Goal: Task Accomplishment & Management: Use online tool/utility

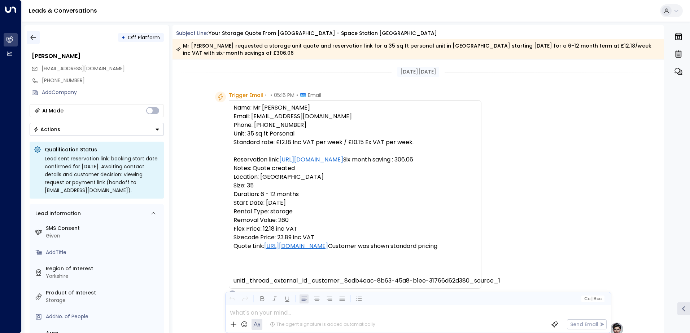
scroll to position [309, 0]
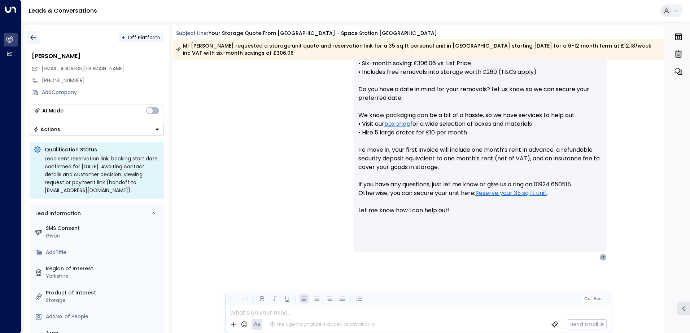
click at [32, 38] on icon "button" at bounding box center [33, 37] width 7 height 7
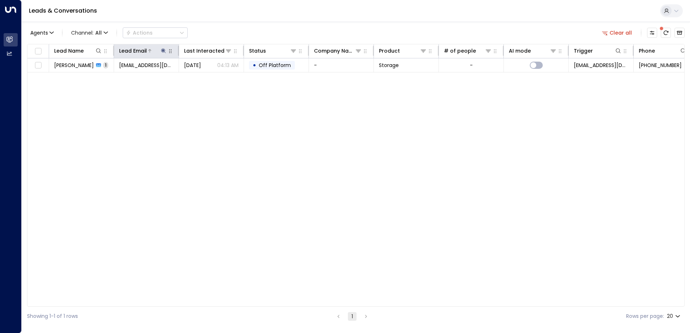
click at [163, 49] on icon at bounding box center [163, 50] width 5 height 5
click at [209, 77] on icon "button" at bounding box center [209, 77] width 6 height 6
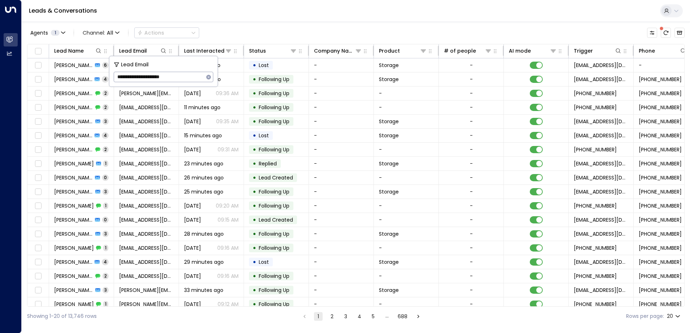
click at [239, 15] on div "Leads & Conversations" at bounding box center [356, 11] width 668 height 22
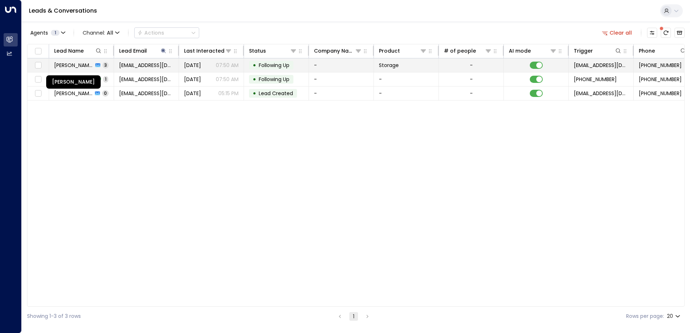
click at [81, 68] on span "[PERSON_NAME]" at bounding box center [73, 65] width 39 height 7
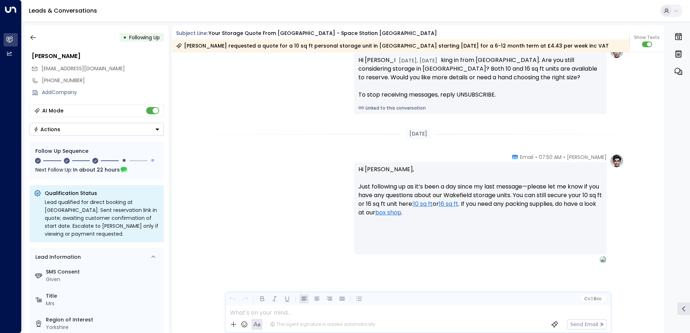
scroll to position [744, 0]
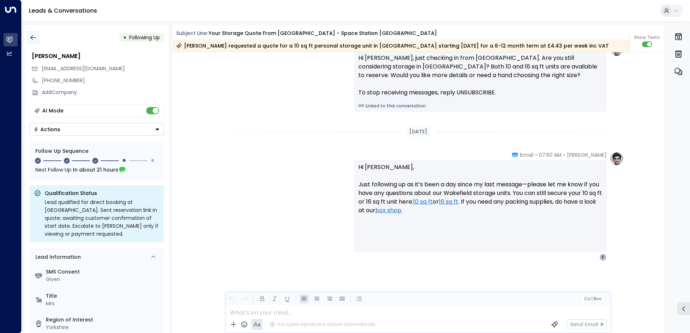
click at [37, 38] on button "button" at bounding box center [33, 37] width 13 height 13
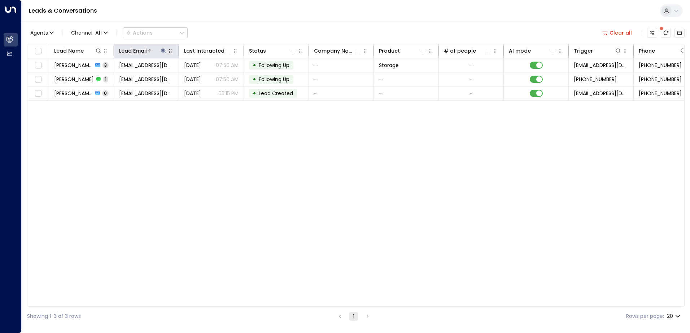
click at [163, 49] on icon at bounding box center [164, 51] width 6 height 6
click at [207, 77] on icon "button" at bounding box center [208, 77] width 5 height 5
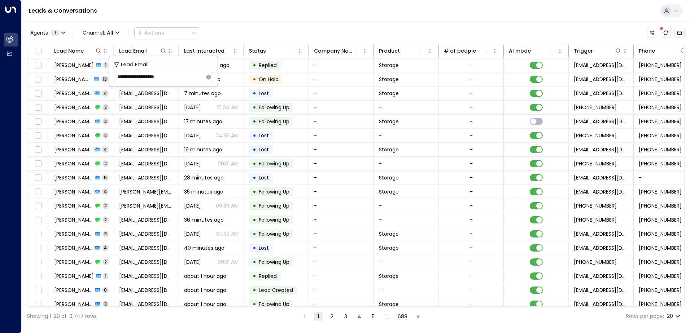
click at [211, 13] on div "Leads & Conversations" at bounding box center [356, 11] width 668 height 22
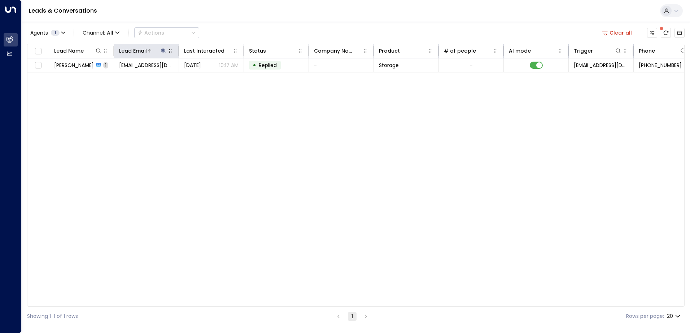
click at [161, 49] on icon at bounding box center [164, 51] width 6 height 6
click at [208, 77] on icon "button" at bounding box center [208, 77] width 5 height 5
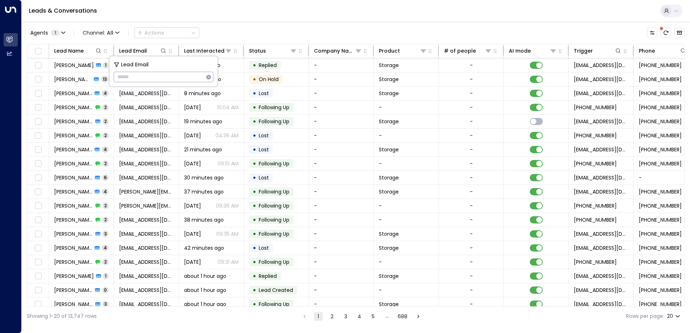
type input "**********"
click at [206, 17] on div "Leads & Conversations" at bounding box center [356, 11] width 668 height 22
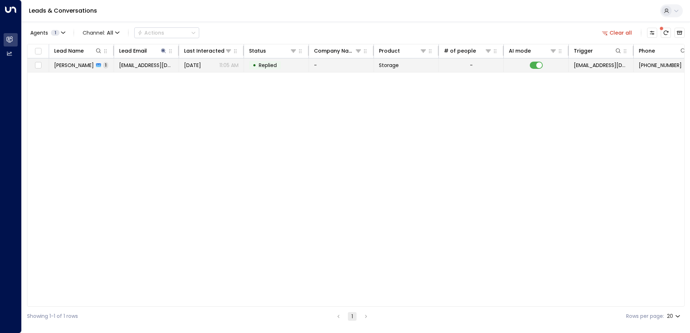
click at [72, 70] on td "[PERSON_NAME] 1" at bounding box center [81, 65] width 65 height 14
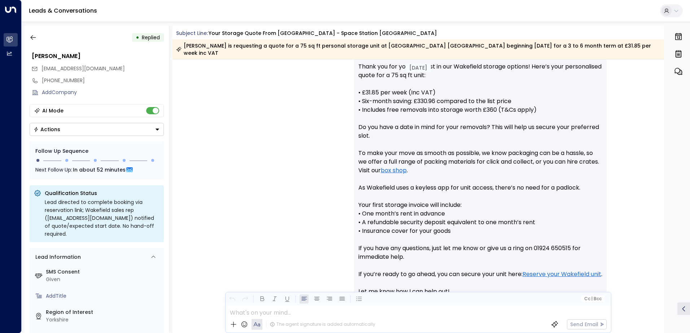
scroll to position [371, 0]
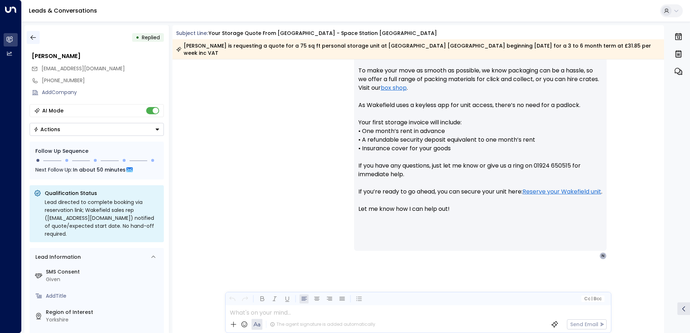
click at [32, 35] on icon "button" at bounding box center [33, 37] width 7 height 7
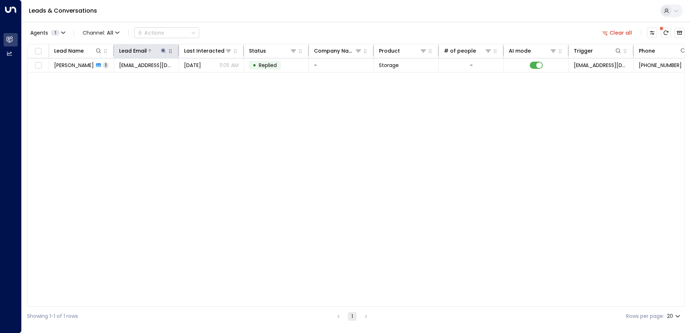
click at [163, 51] on icon at bounding box center [163, 50] width 5 height 5
click at [208, 76] on icon "button" at bounding box center [208, 77] width 5 height 5
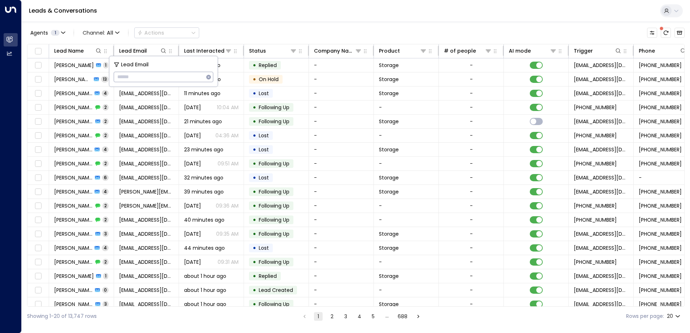
type input "**********"
click at [195, 14] on div "Leads & Conversations" at bounding box center [356, 11] width 668 height 22
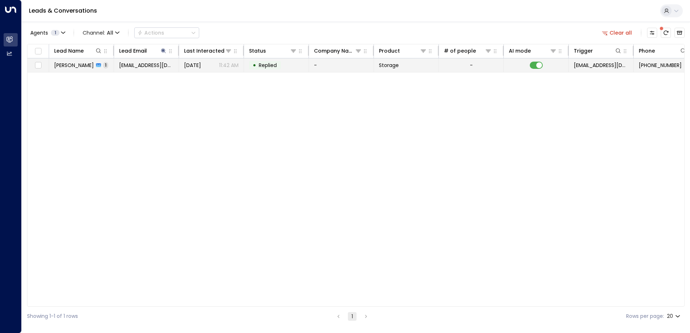
click at [78, 70] on td "[PERSON_NAME] 1" at bounding box center [81, 65] width 65 height 14
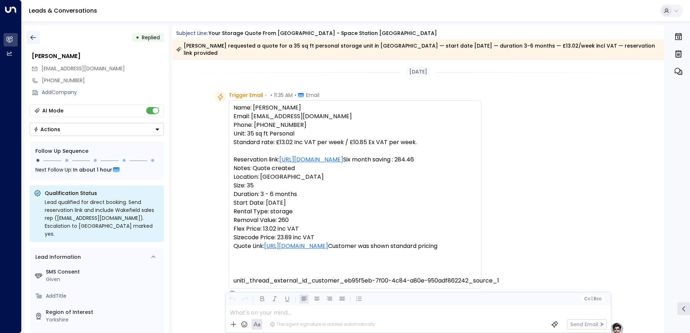
click at [35, 39] on icon "button" at bounding box center [33, 37] width 7 height 7
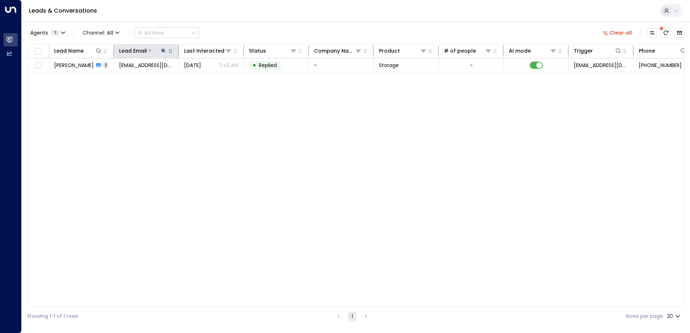
click at [165, 51] on icon at bounding box center [164, 51] width 6 height 6
click at [209, 78] on icon "button" at bounding box center [209, 77] width 6 height 6
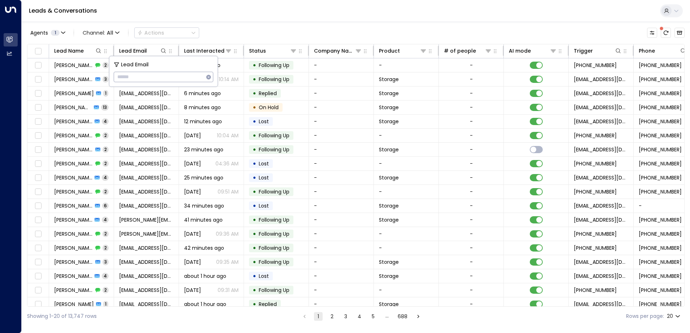
type input "**********"
click at [192, 8] on div "Leads & Conversations" at bounding box center [356, 11] width 668 height 22
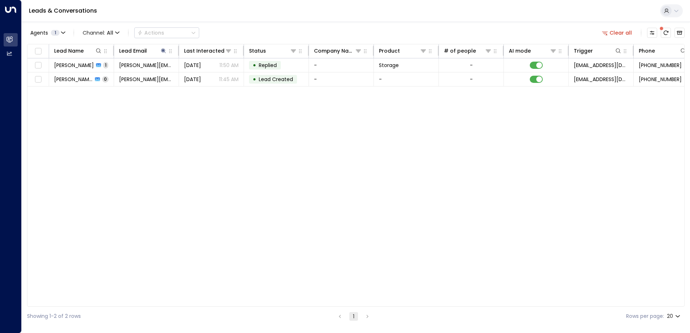
click at [73, 66] on span "[PERSON_NAME]" at bounding box center [74, 65] width 40 height 7
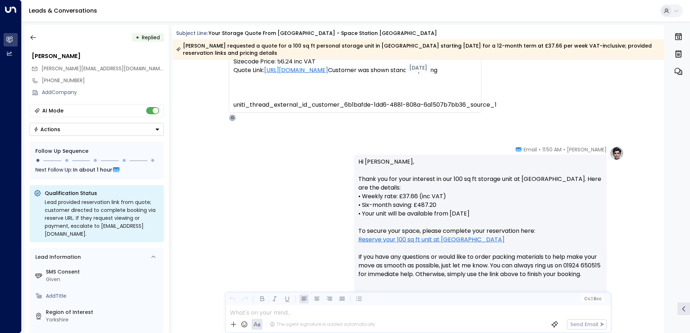
scroll to position [249, 0]
